Goal: Task Accomplishment & Management: Complete application form

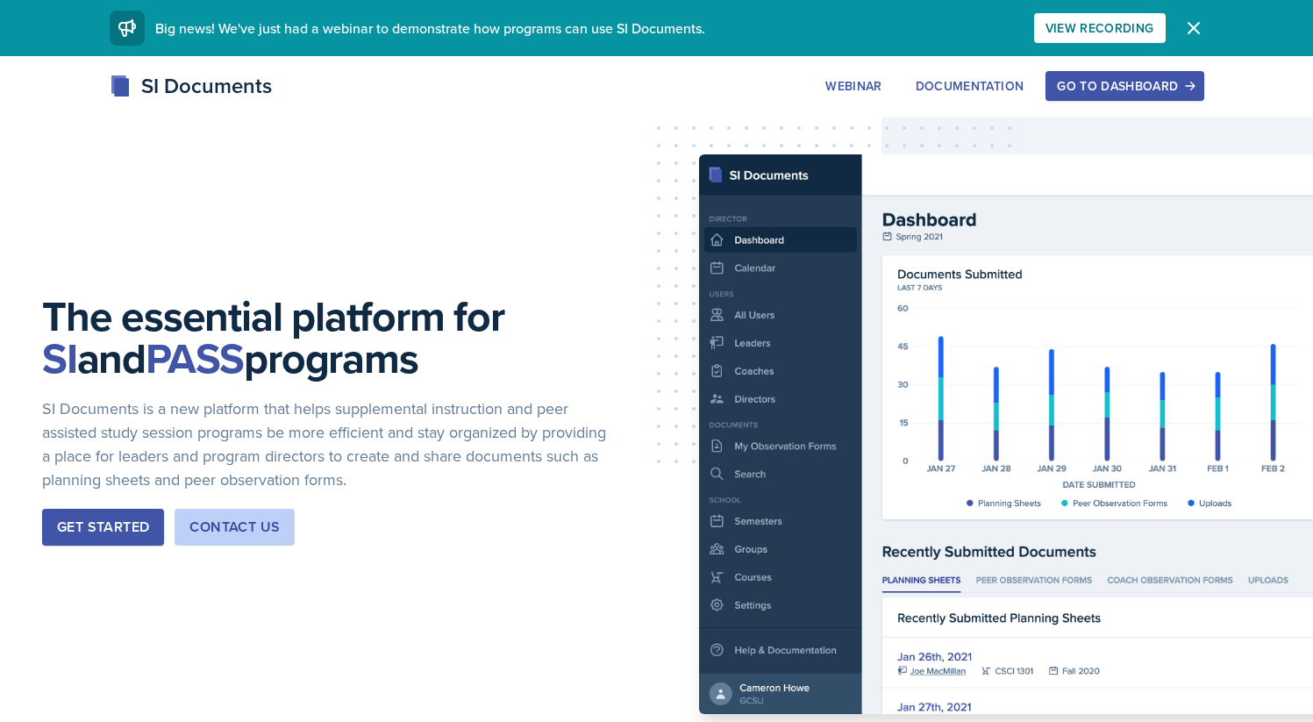
click at [1078, 89] on div "Go to Dashboard" at bounding box center [1124, 86] width 135 height 14
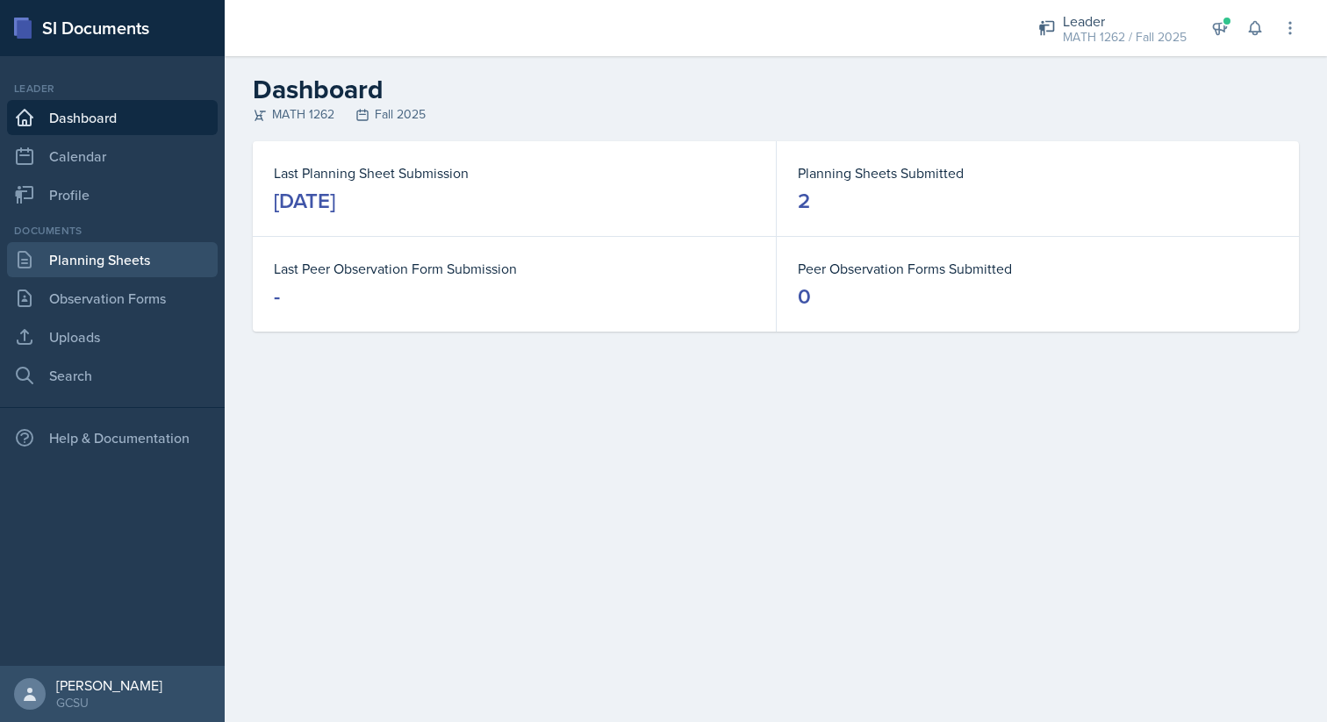
click at [129, 257] on link "Planning Sheets" at bounding box center [112, 259] width 211 height 35
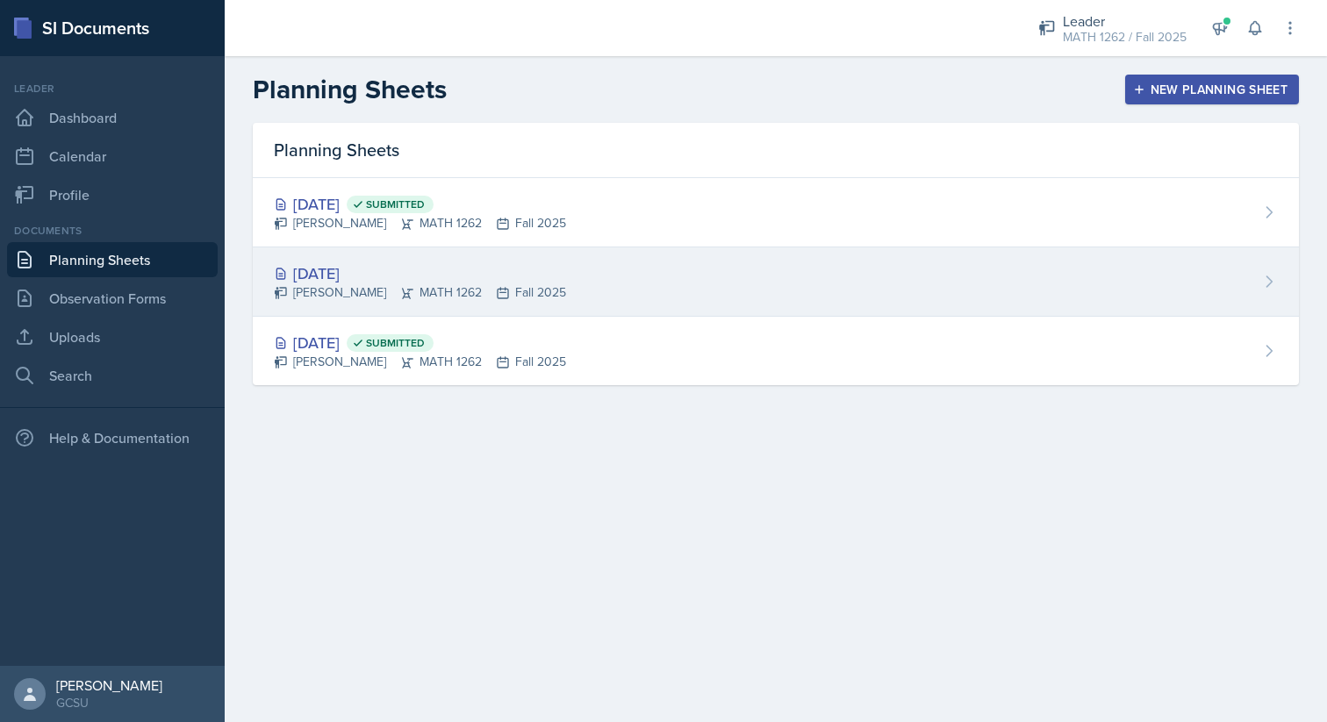
click at [755, 289] on div "Aug 28th, 2025 Jonas Barfield MATH 1262 Fall 2025" at bounding box center [776, 281] width 1046 height 69
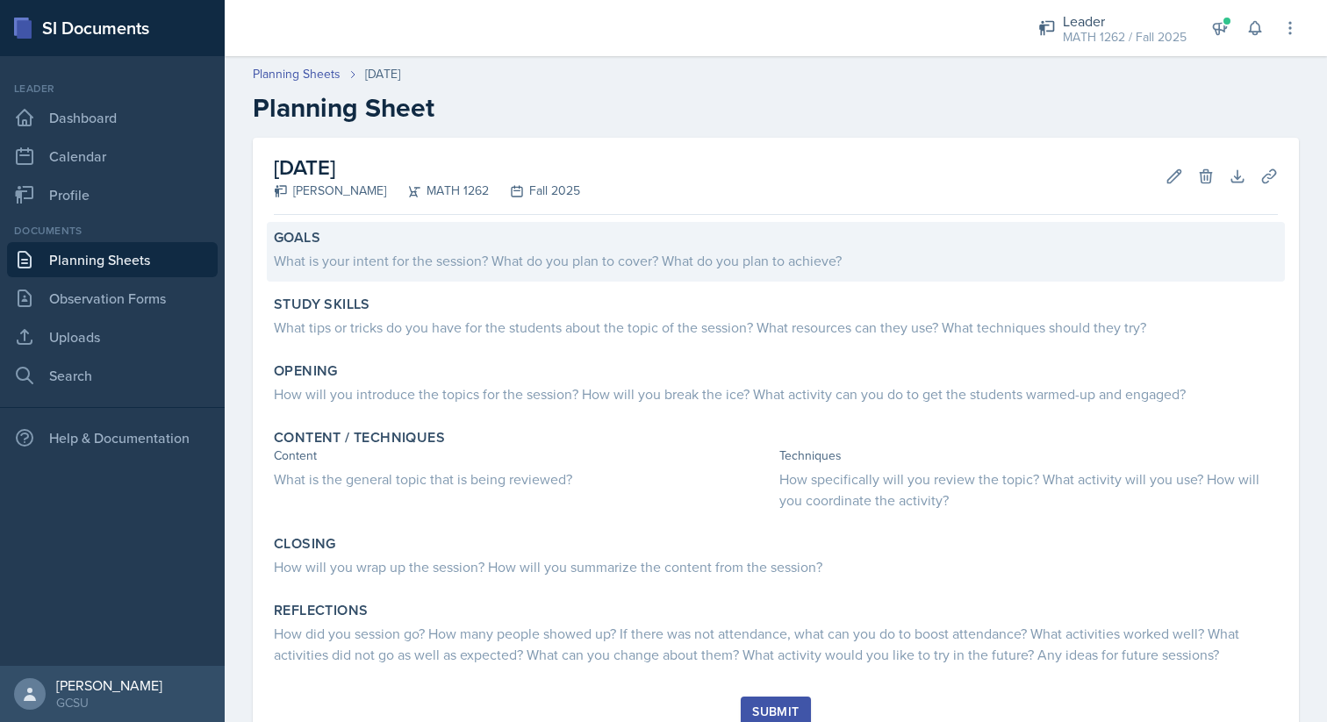
click at [583, 245] on div "Goals" at bounding box center [776, 238] width 1004 height 18
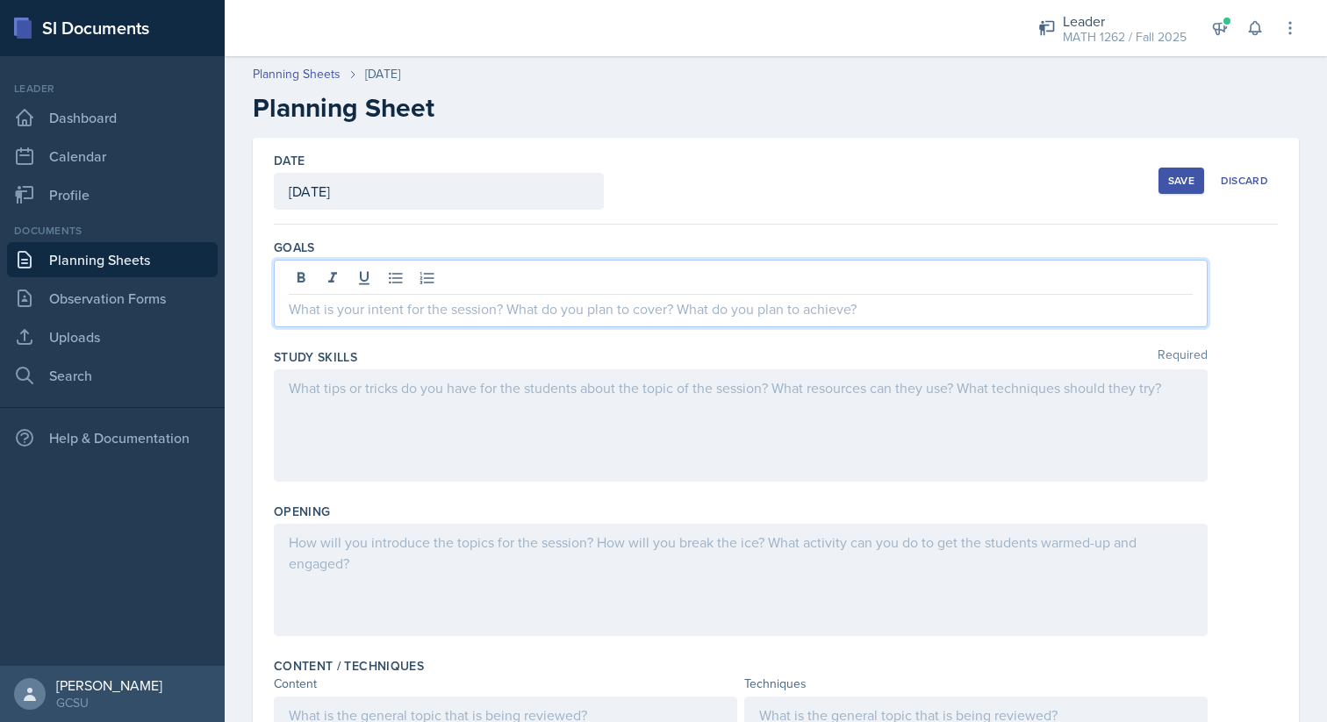
click at [582, 268] on div at bounding box center [741, 294] width 934 height 68
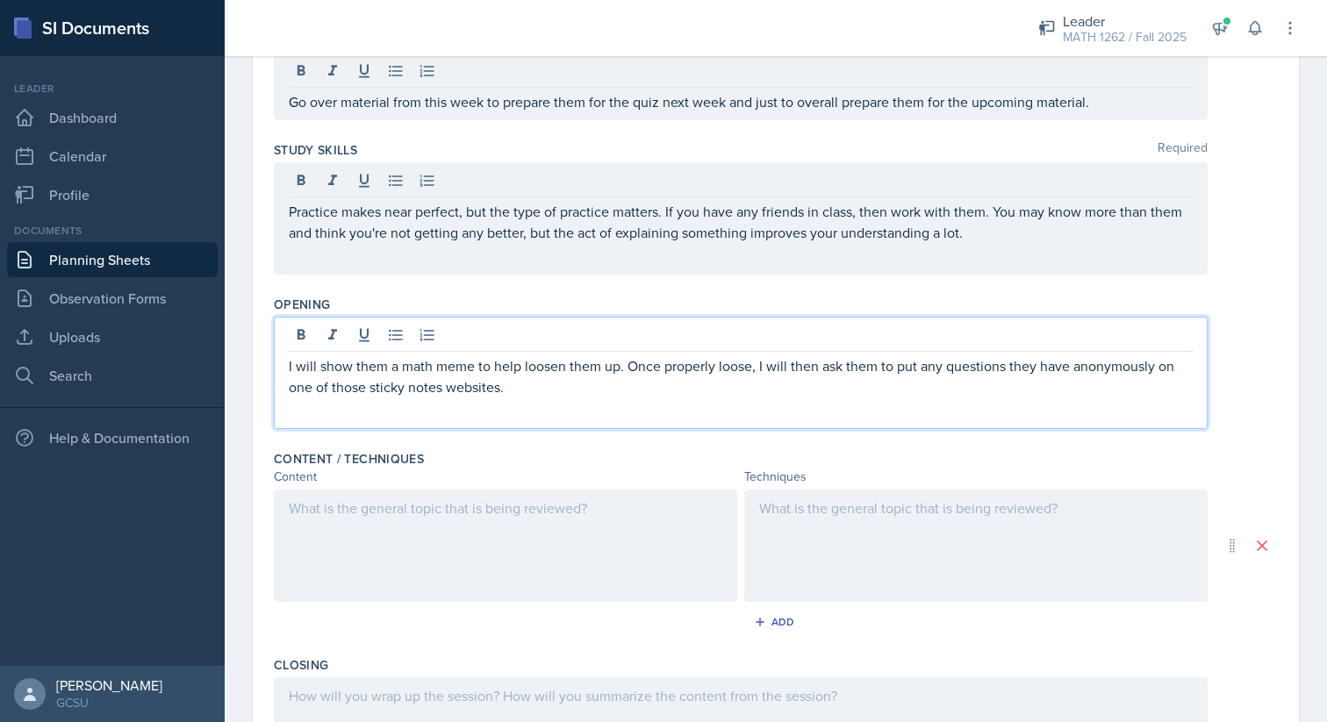
click at [419, 555] on div at bounding box center [505, 546] width 463 height 112
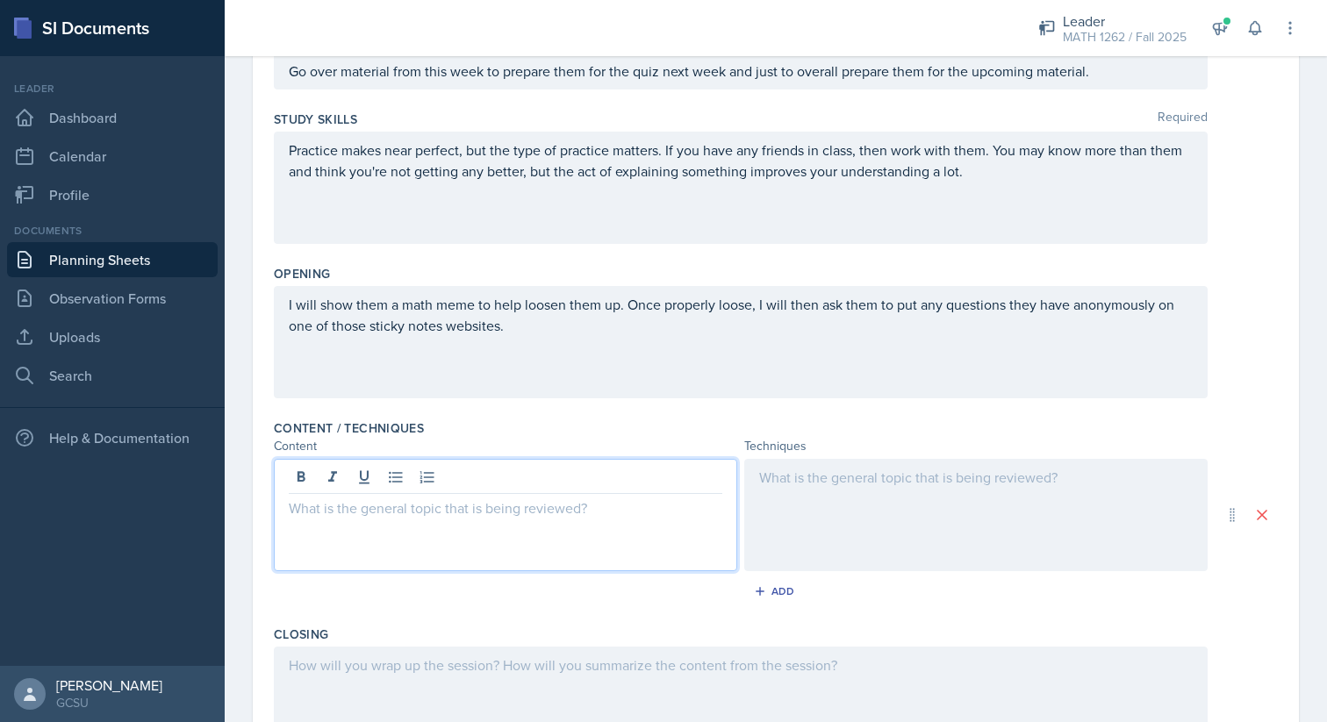
scroll to position [207, 0]
click at [1022, 517] on div at bounding box center [975, 515] width 463 height 112
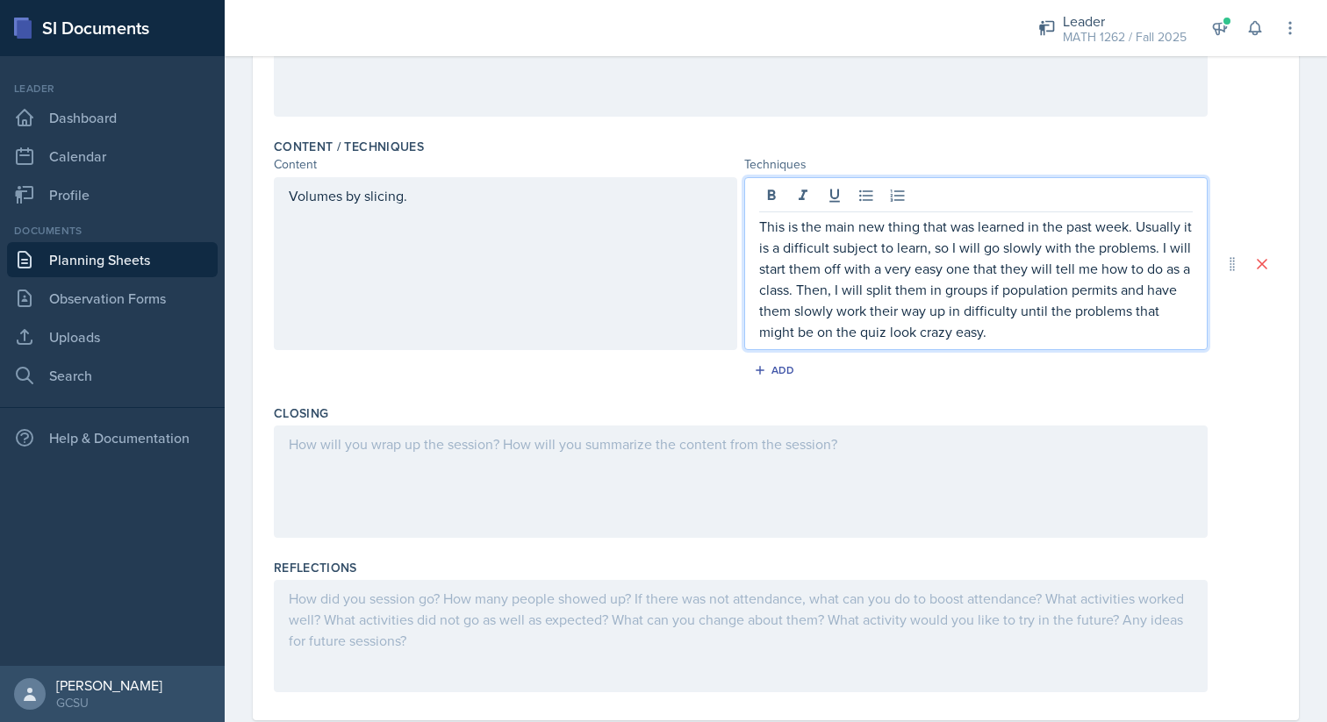
click at [897, 519] on div at bounding box center [741, 482] width 934 height 112
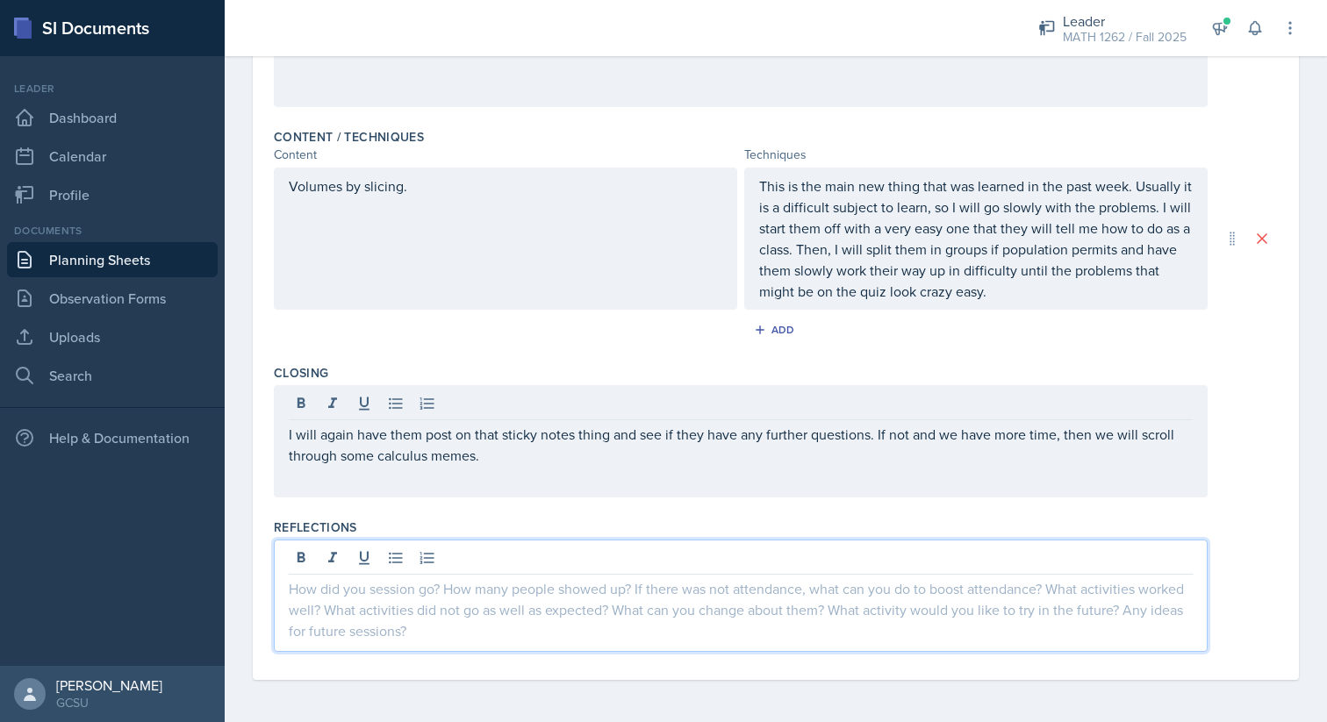
click at [848, 551] on div at bounding box center [741, 596] width 934 height 112
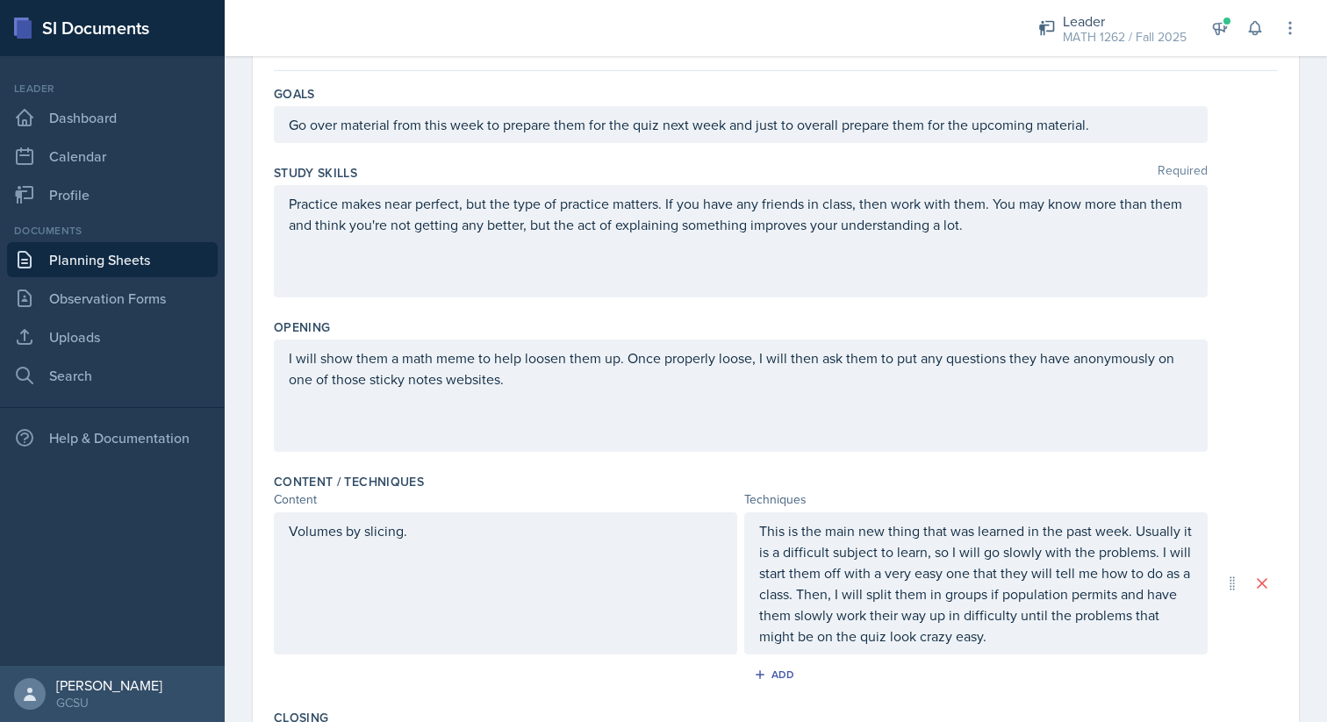
scroll to position [0, 0]
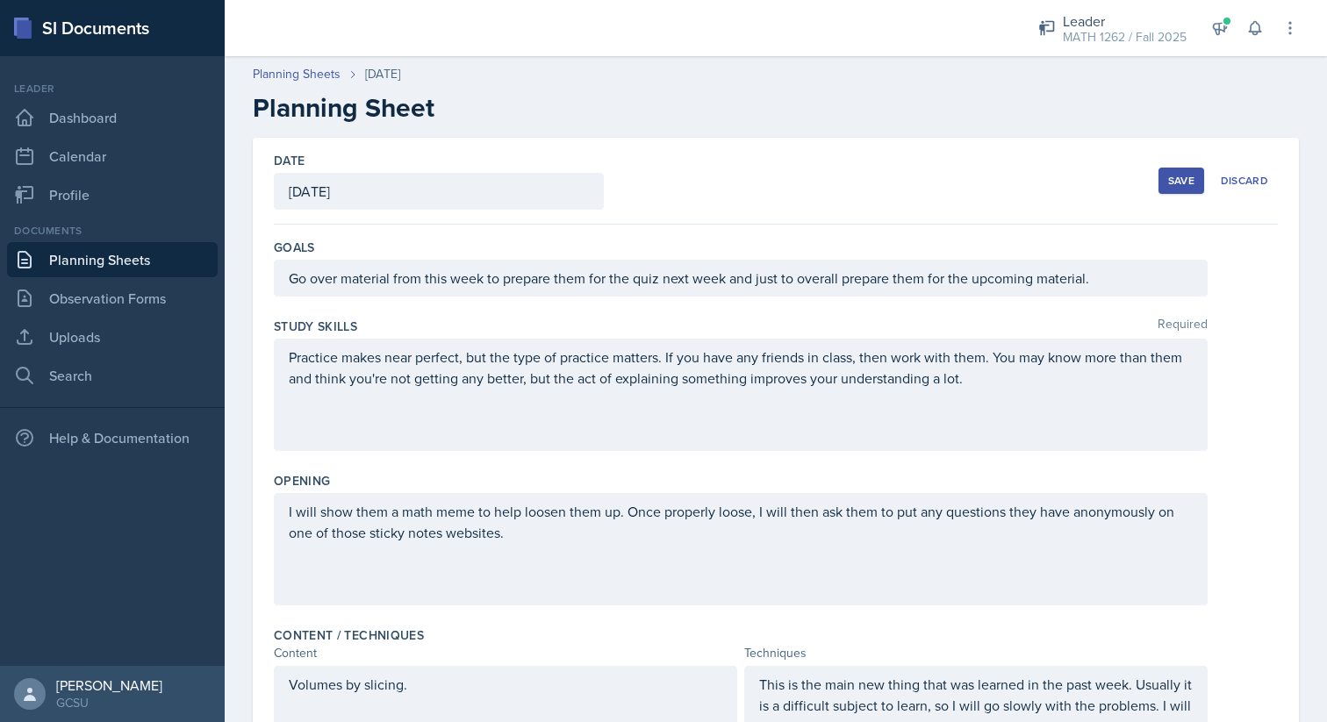
click at [1158, 176] on button "Save" at bounding box center [1181, 181] width 46 height 26
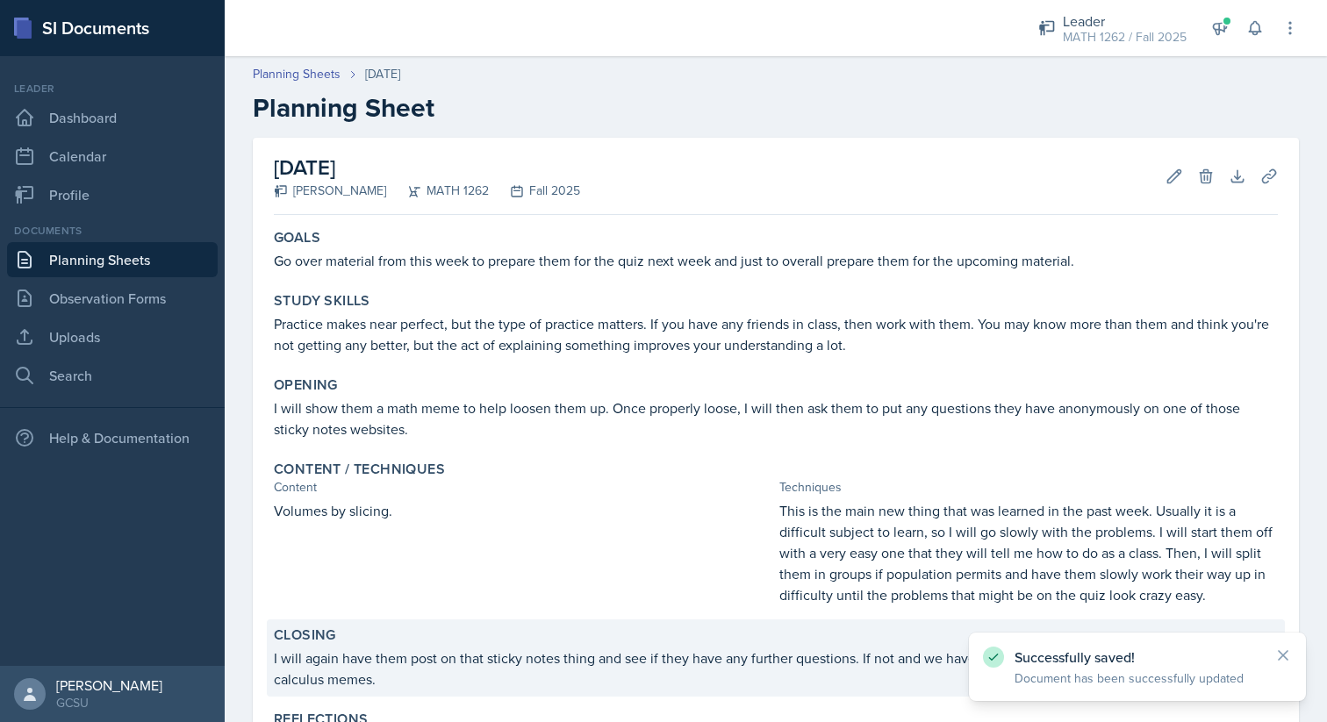
scroll to position [152, 0]
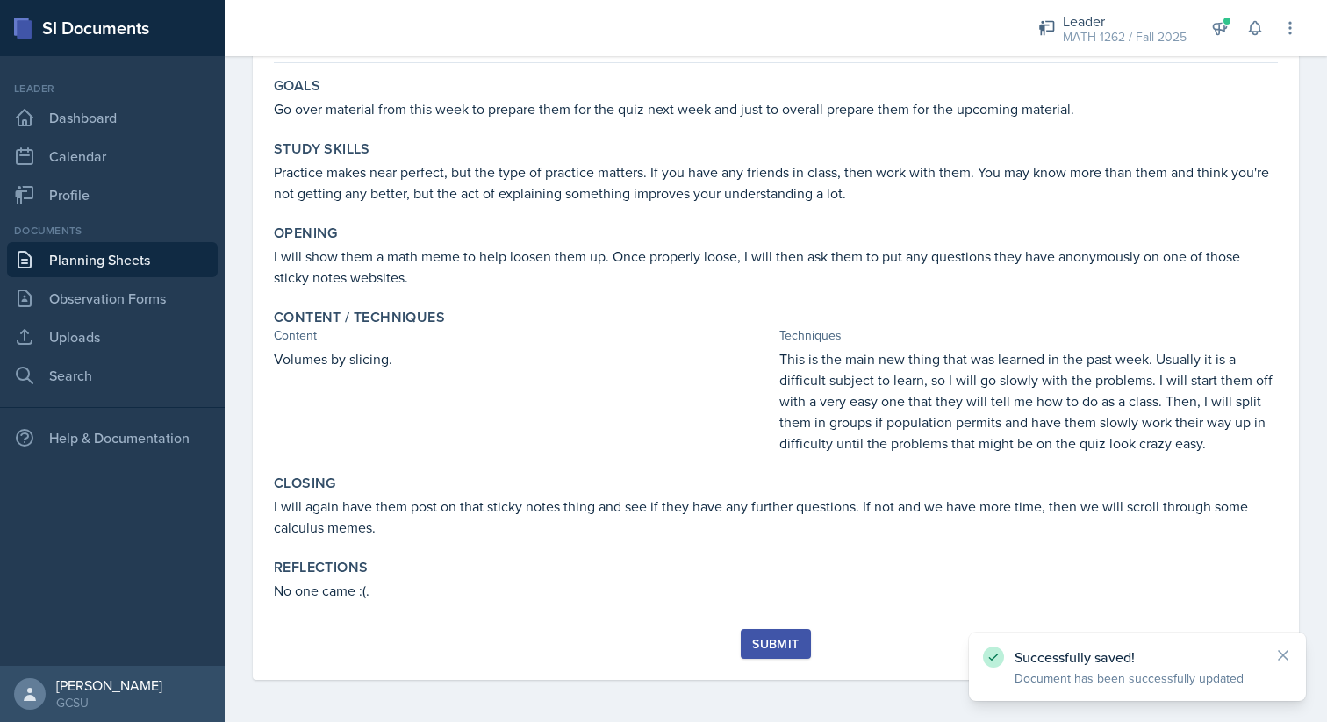
click at [760, 633] on button "Submit" at bounding box center [775, 644] width 69 height 30
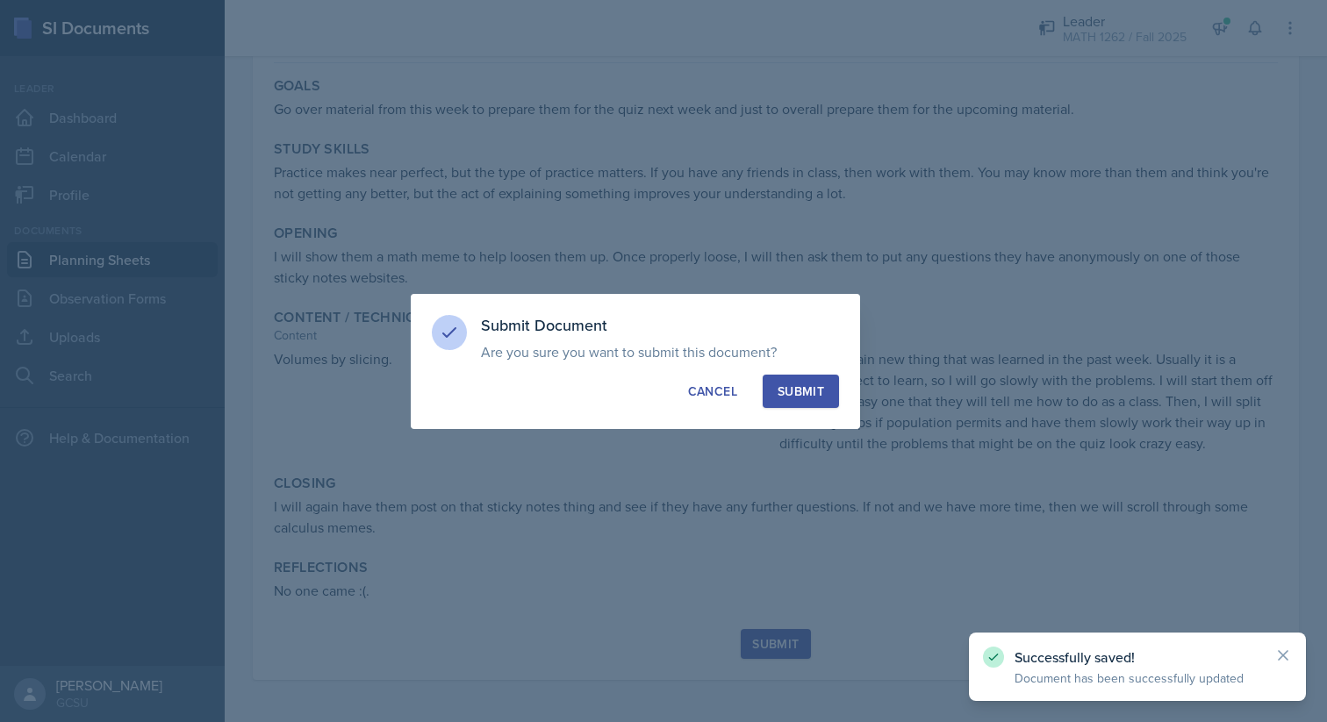
click at [807, 376] on button "Submit" at bounding box center [800, 391] width 76 height 33
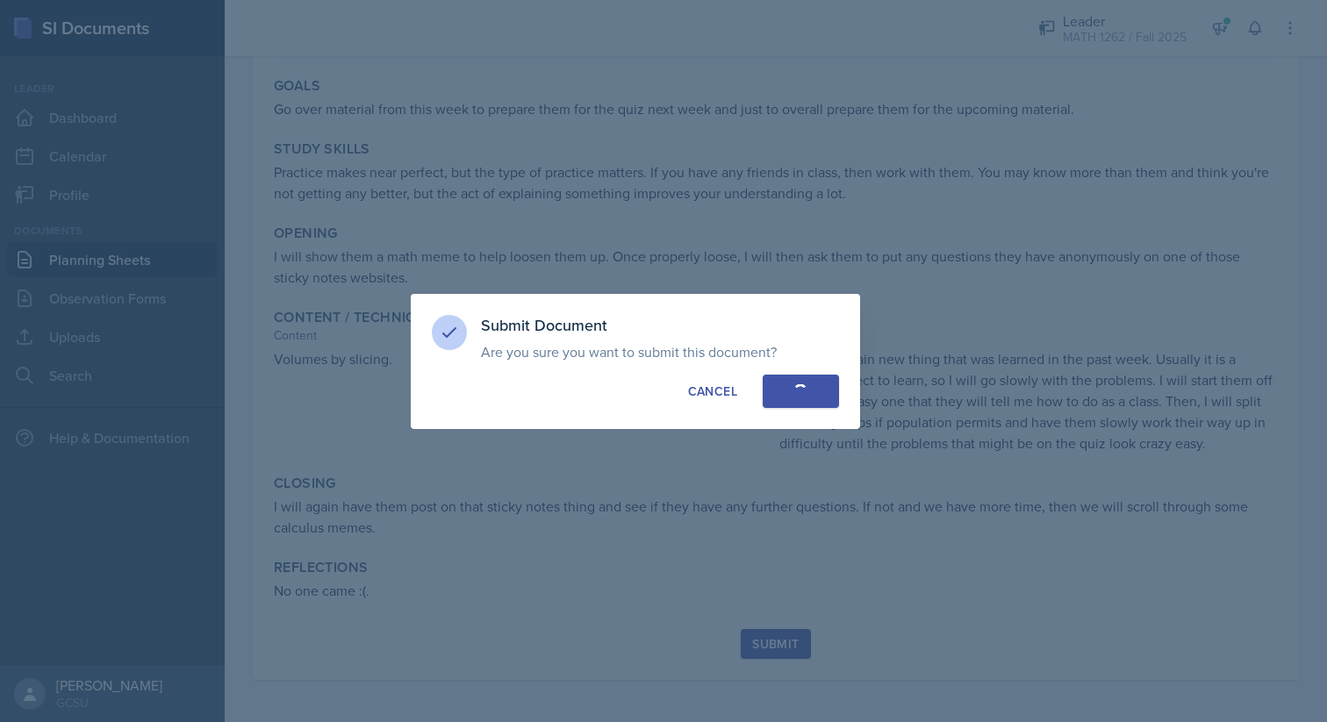
scroll to position [101, 0]
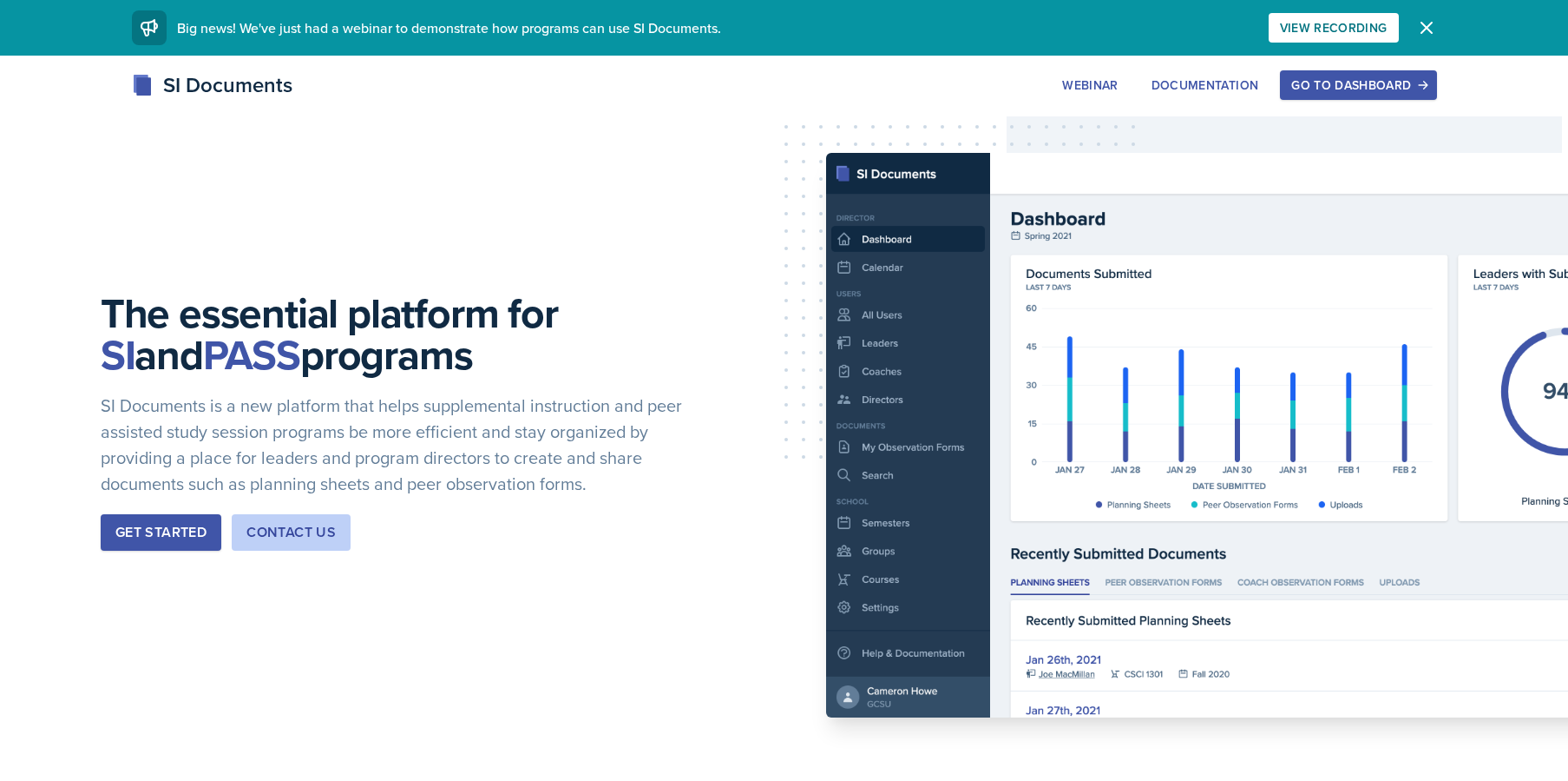
click at [1282, 93] on button "Go to Dashboard" at bounding box center [1358, 85] width 156 height 30
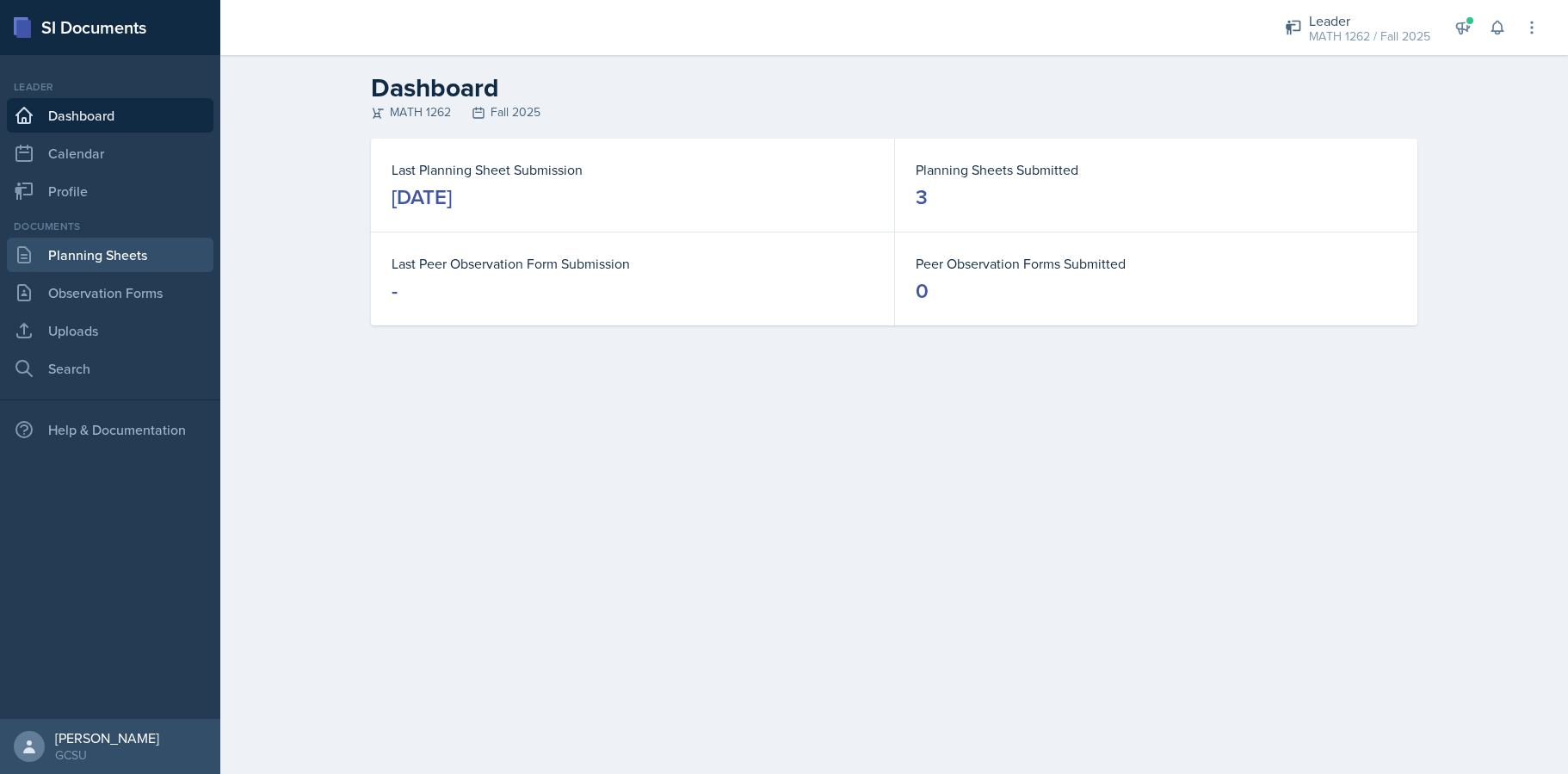
click at [186, 255] on link "Planning Sheets" at bounding box center [110, 254] width 207 height 34
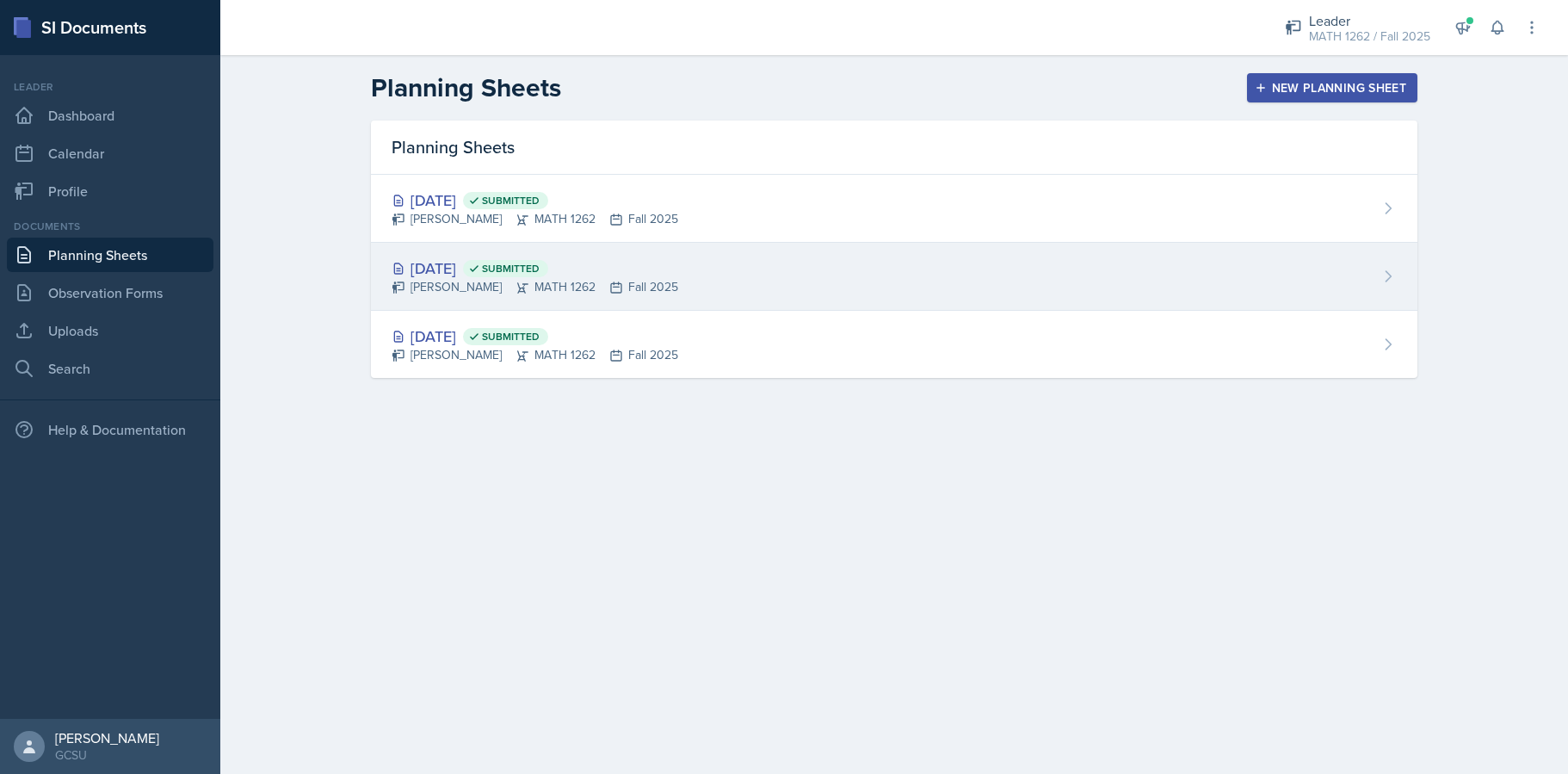
click at [483, 284] on div "[PERSON_NAME] MATH 1262 Fall 2025" at bounding box center [534, 286] width 286 height 18
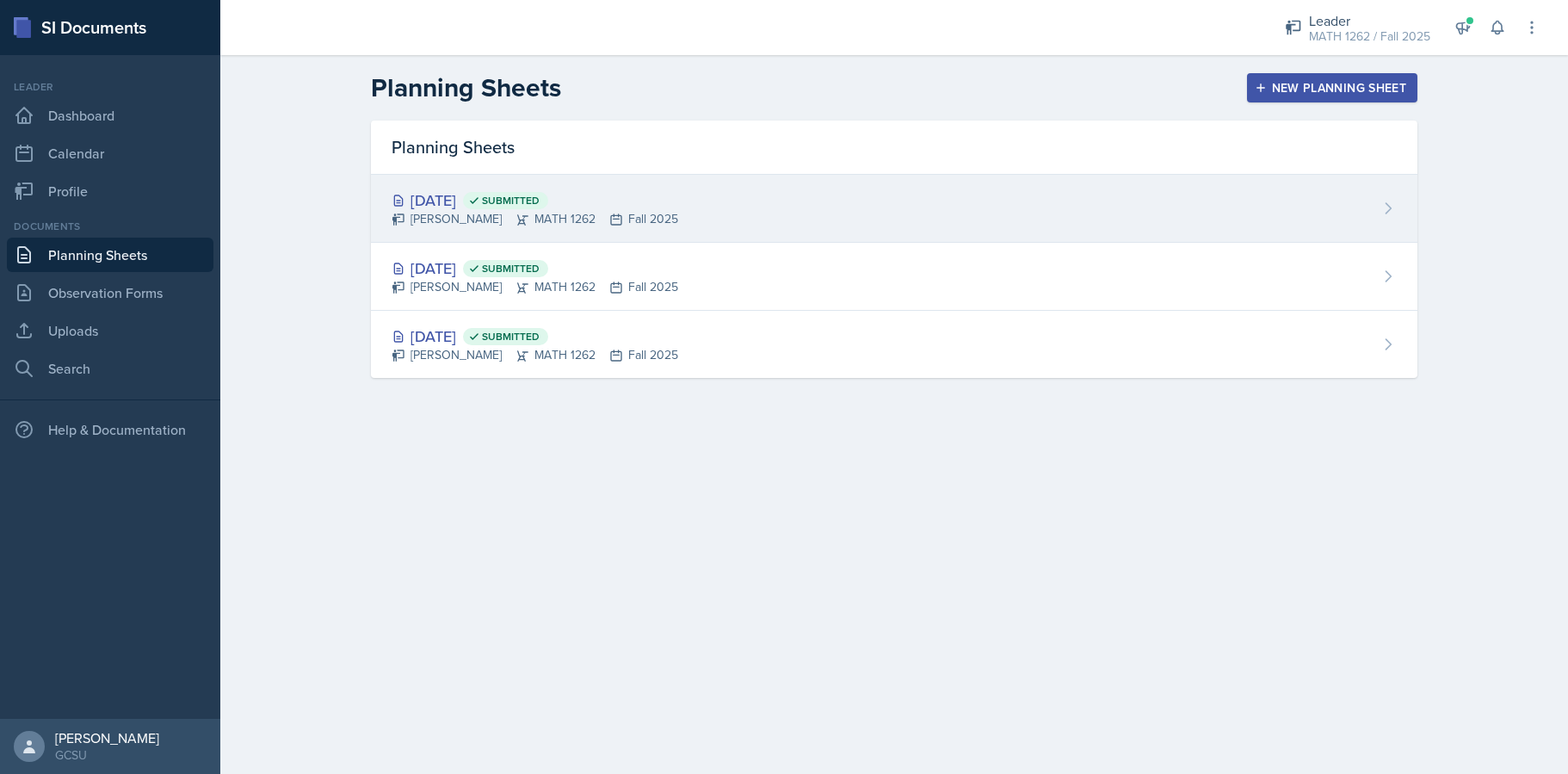
click at [656, 210] on div "[PERSON_NAME] MATH 1262 Fall 2025" at bounding box center [534, 219] width 286 height 18
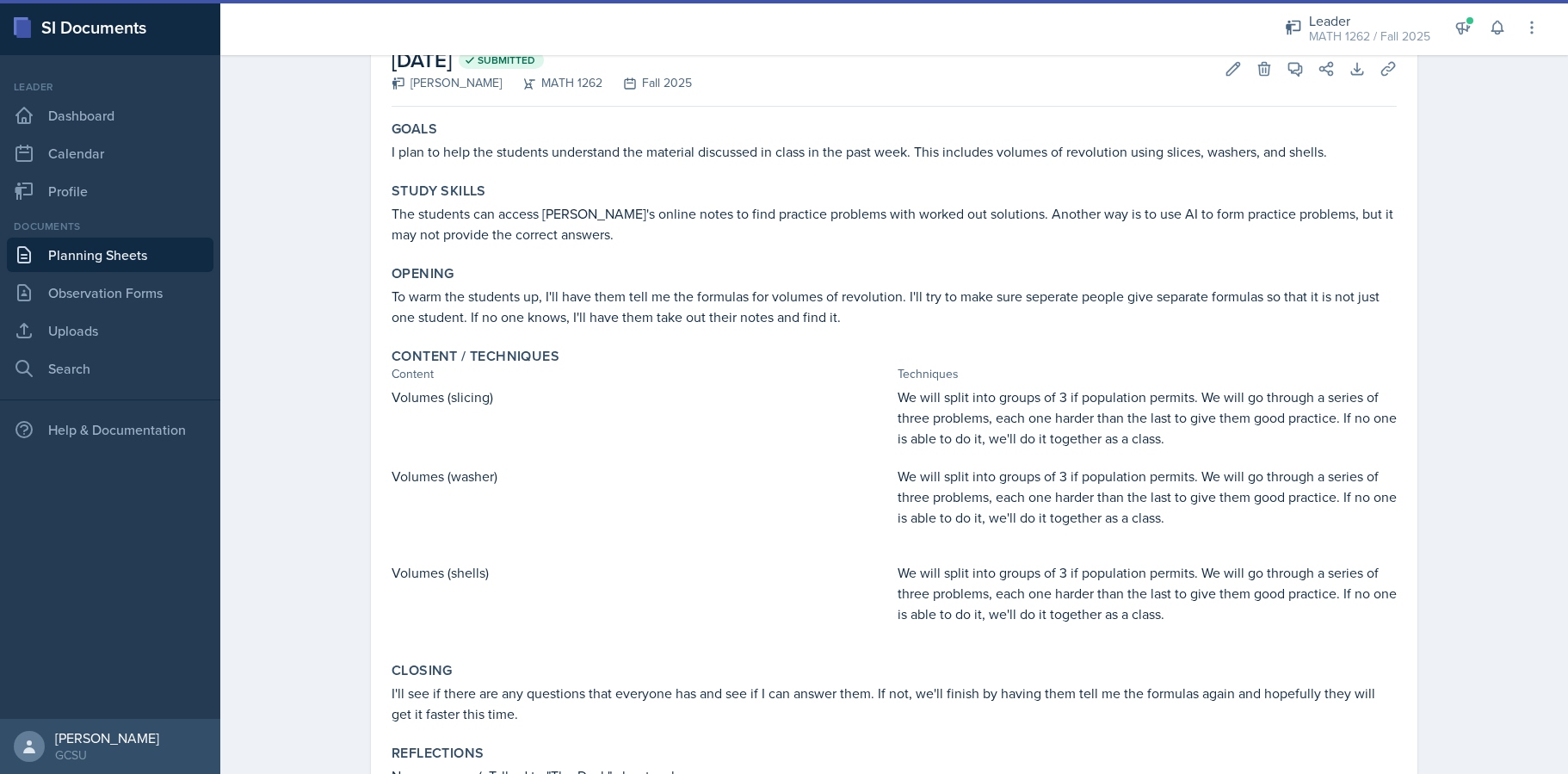
scroll to position [185, 0]
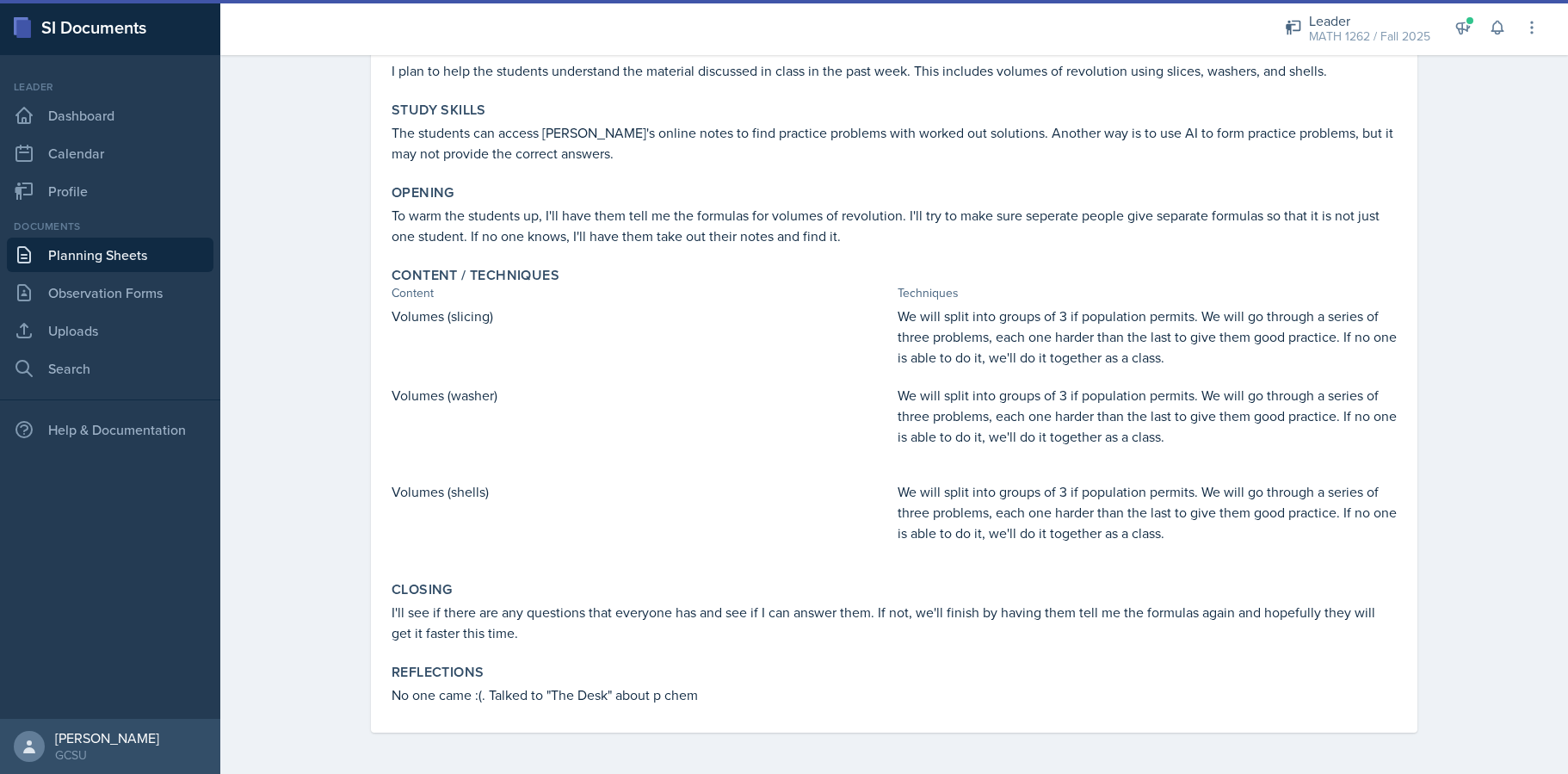
click at [501, 688] on p "No one came :(. Talked to "The Desk" about p chem" at bounding box center [893, 695] width 1005 height 21
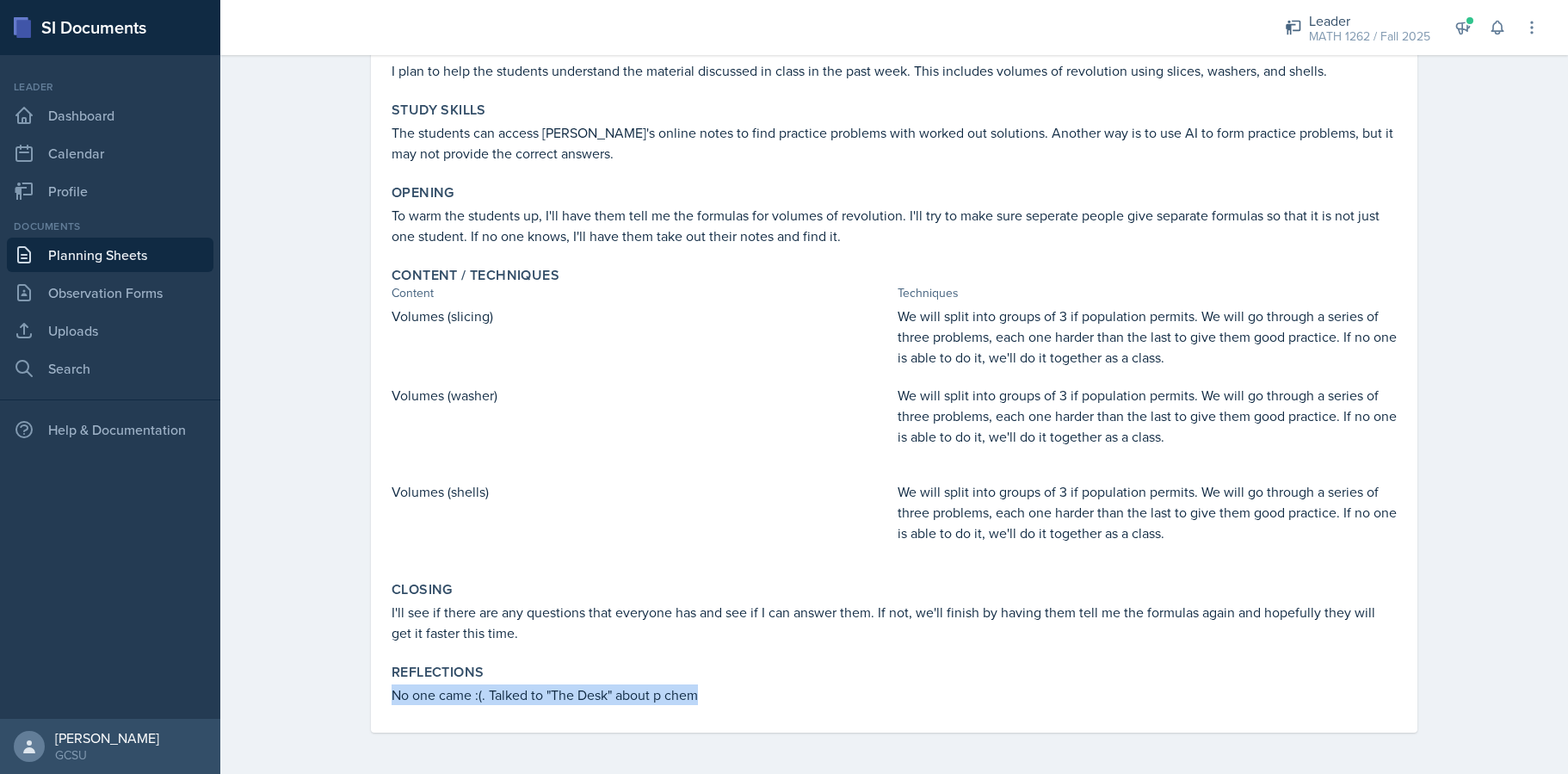
click at [501, 688] on p "No one came :(. Talked to "The Desk" about p chem" at bounding box center [893, 695] width 1005 height 21
